Goal: Check status: Check status

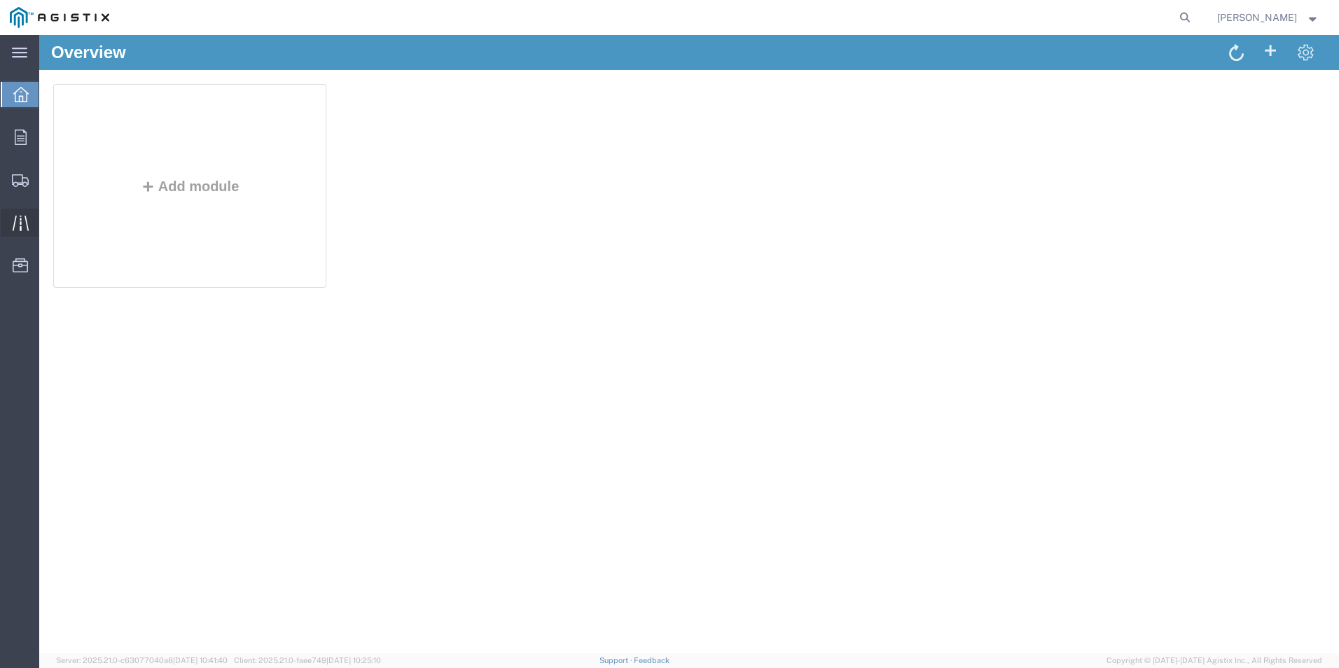
click at [21, 224] on icon at bounding box center [20, 222] width 16 height 15
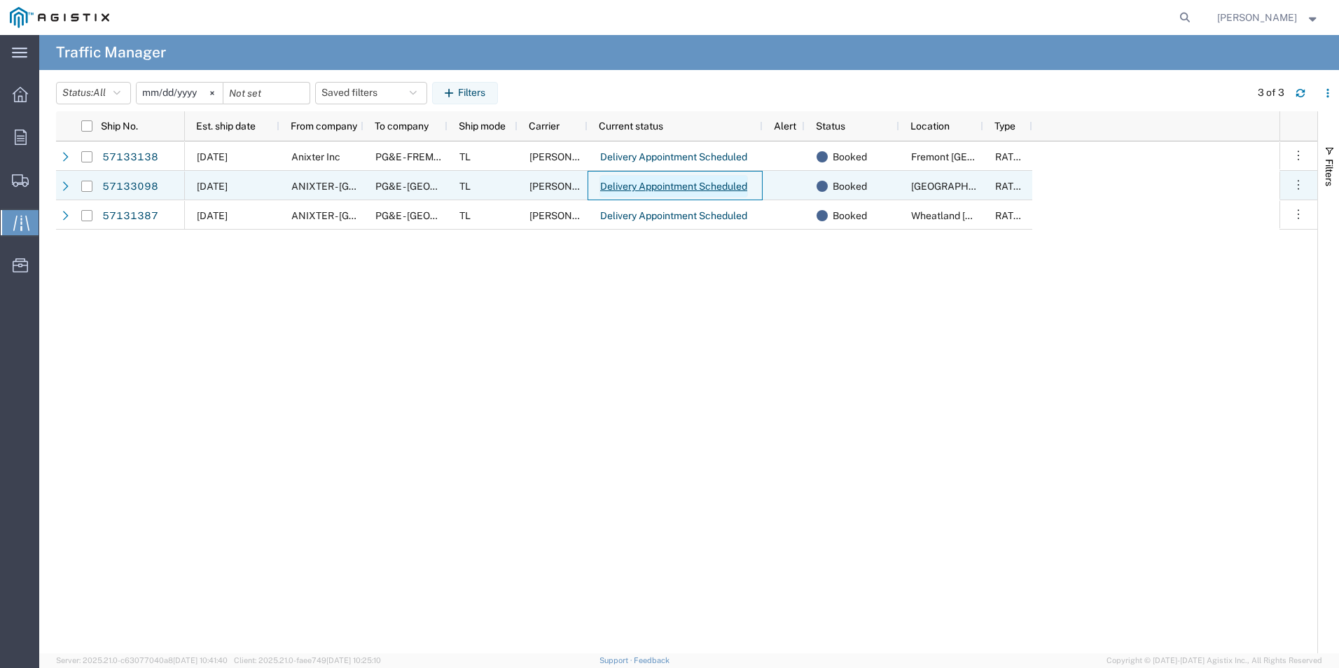
click at [729, 187] on link "Delivery Appointment Scheduled" at bounding box center [673, 186] width 148 height 22
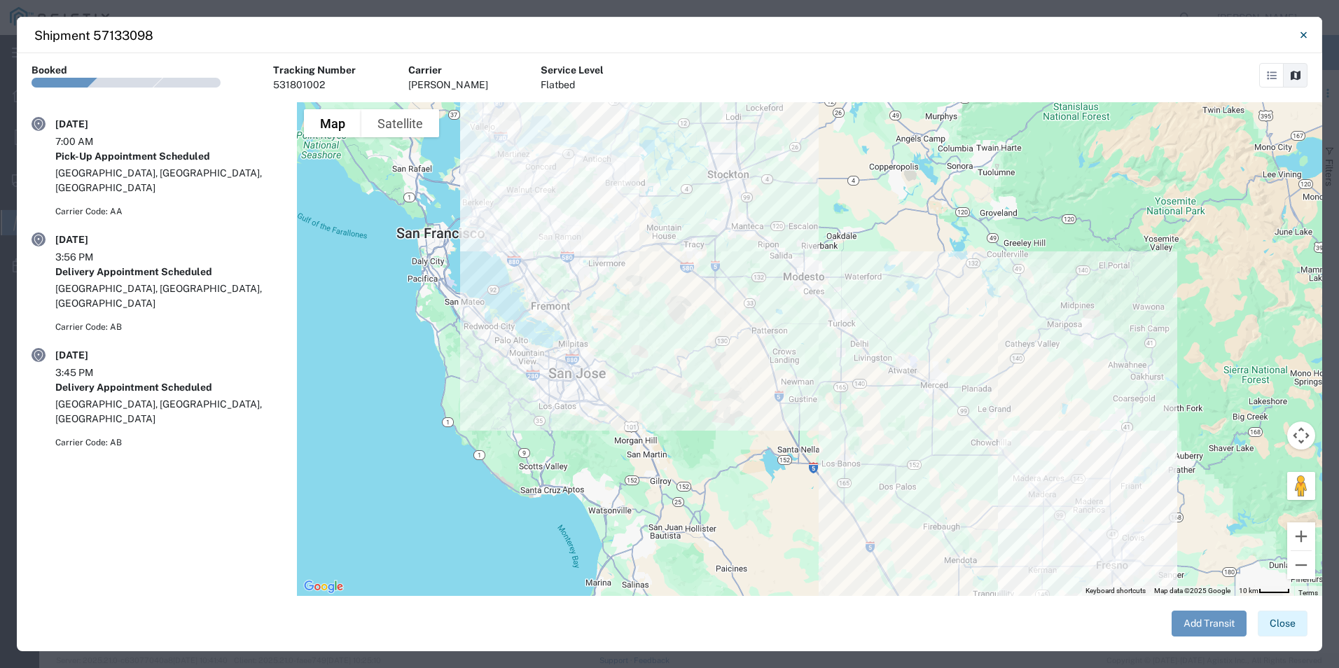
click at [1290, 626] on button "Close" at bounding box center [1282, 623] width 50 height 26
